Goal: Transaction & Acquisition: Purchase product/service

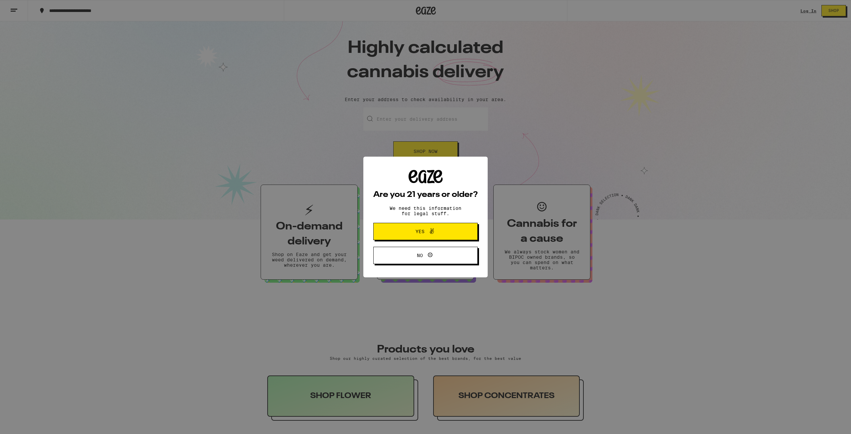
click at [416, 109] on div "Are you 21 years or older? We need this information for legal stuff. Yes No" at bounding box center [425, 217] width 851 height 434
click at [433, 236] on span at bounding box center [432, 231] width 8 height 9
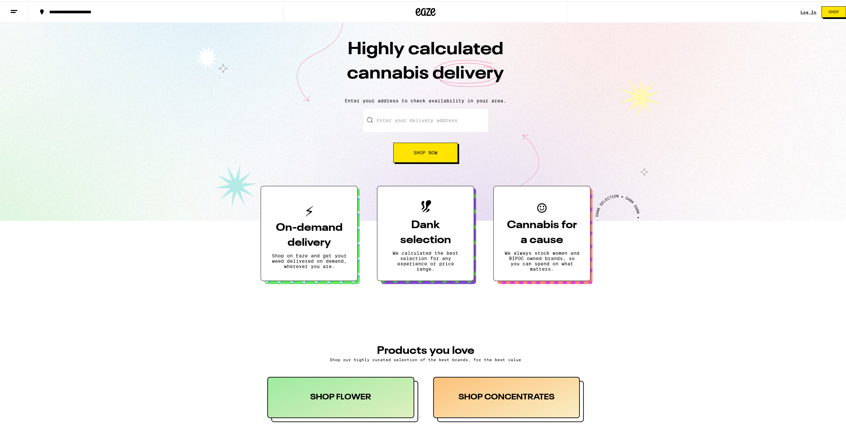
click at [404, 121] on input "Enter your delivery address" at bounding box center [425, 118] width 125 height 23
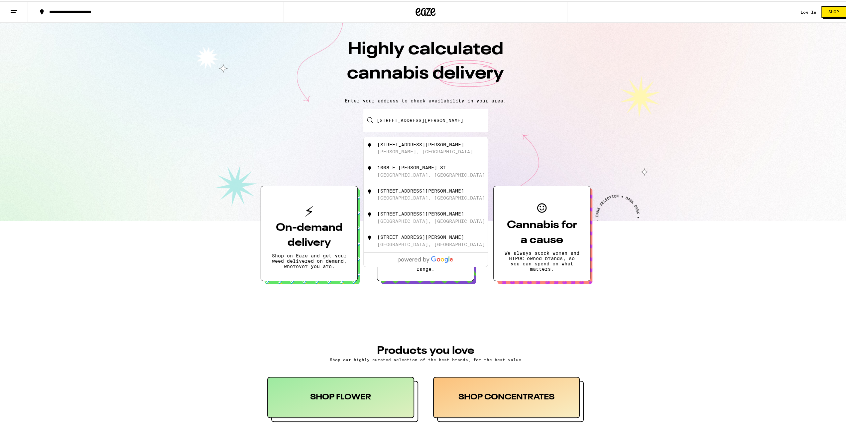
type input "[STREET_ADDRESS][PERSON_NAME]"
click at [405, 173] on div "[STREET_ADDRESS][PERSON_NAME]" at bounding box center [436, 170] width 119 height 13
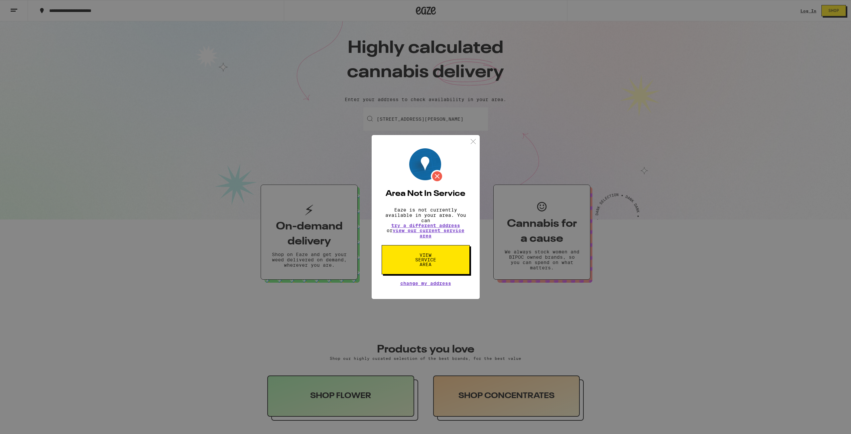
click at [413, 258] on span "View Service Area" at bounding box center [425, 260] width 34 height 14
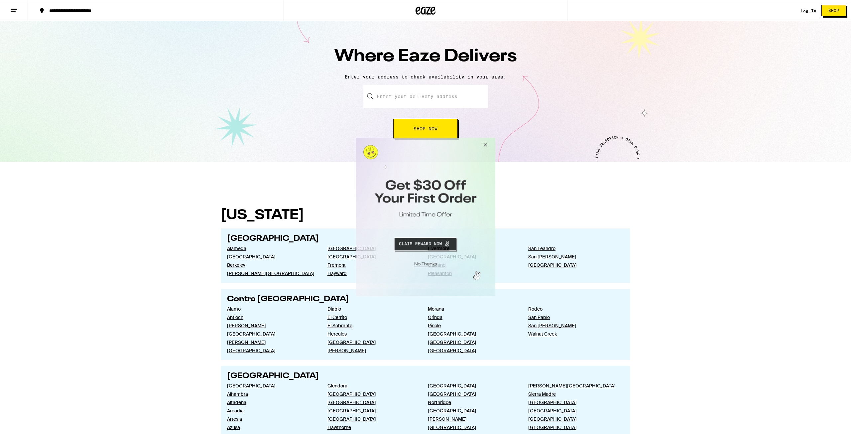
click at [490, 139] on button "Close Modal" at bounding box center [484, 146] width 18 height 16
